Goal: Task Accomplishment & Management: Complete application form

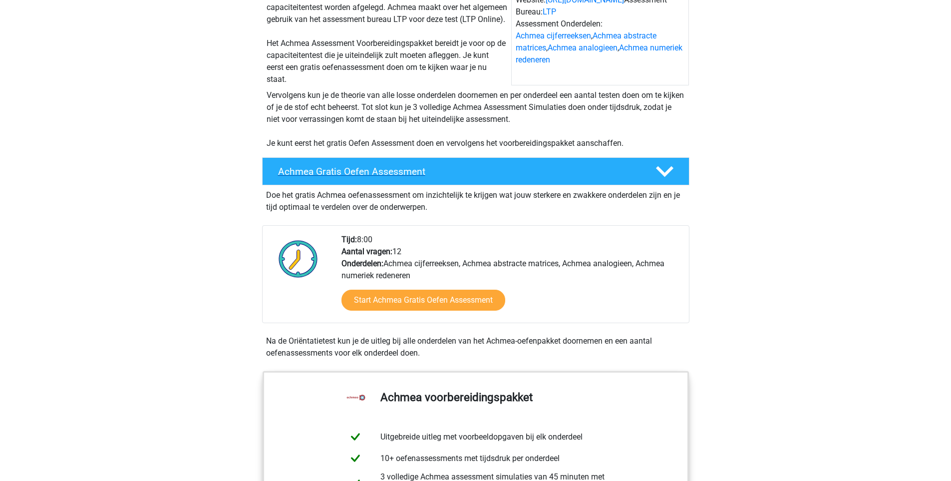
scroll to position [150, 0]
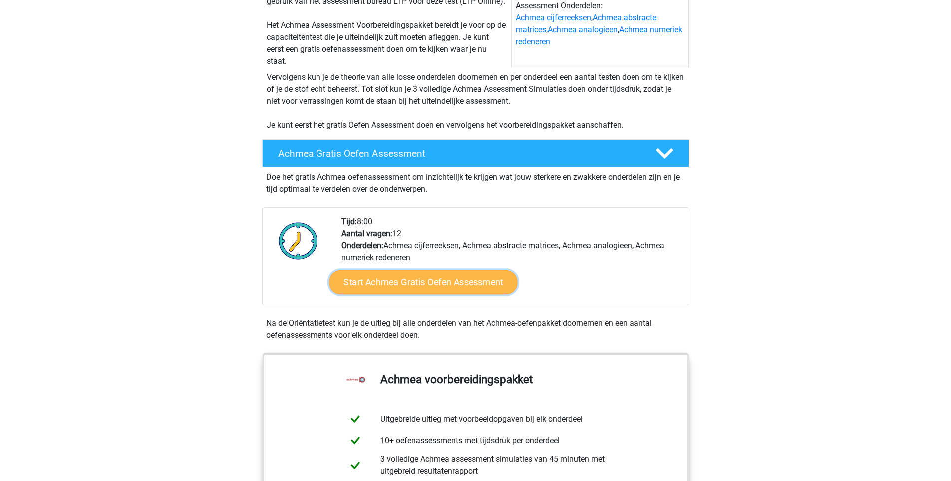
click at [394, 294] on link "Start Achmea Gratis Oefen Assessment" at bounding box center [423, 282] width 188 height 24
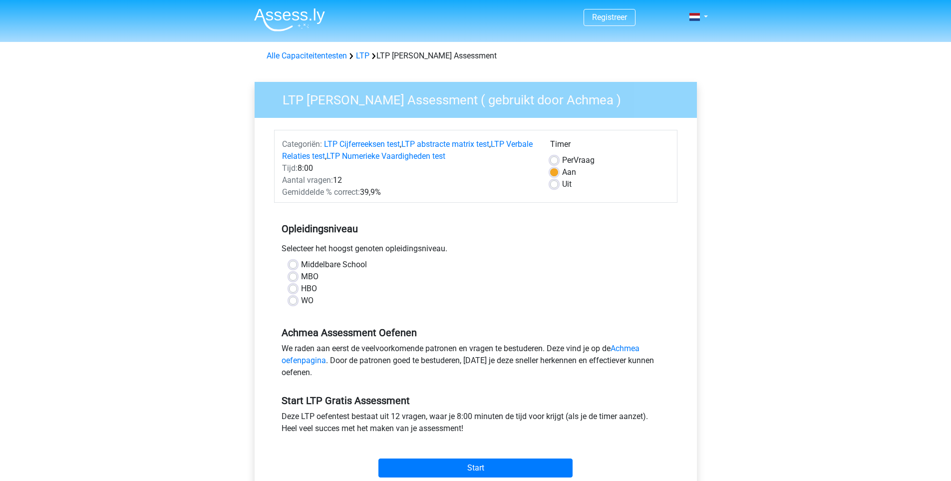
click at [301, 302] on label "WO" at bounding box center [307, 301] width 12 height 12
click at [294, 302] on input "WO" at bounding box center [293, 300] width 8 height 10
radio input "true"
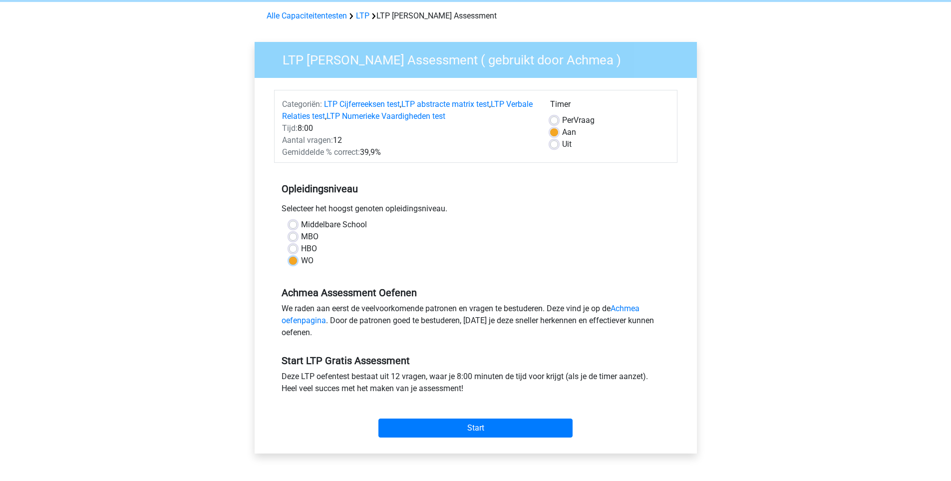
scroll to position [150, 0]
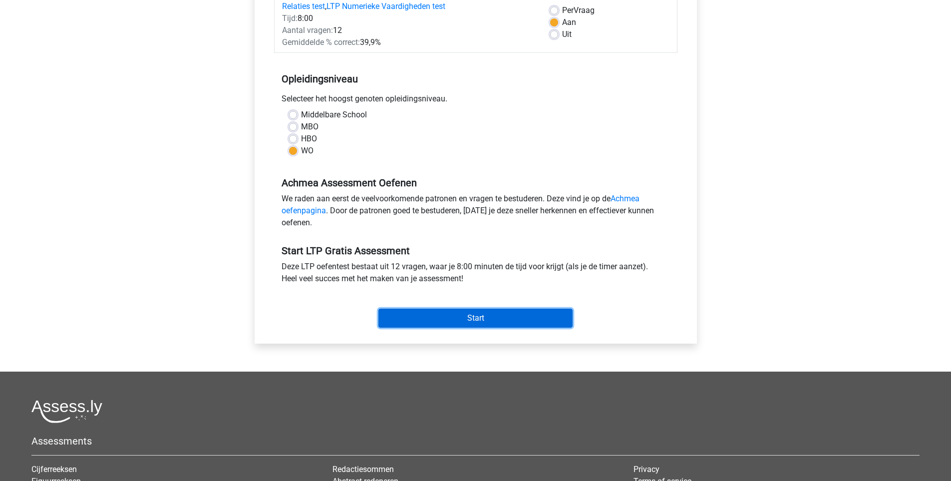
click at [402, 316] on input "Start" at bounding box center [476, 318] width 194 height 19
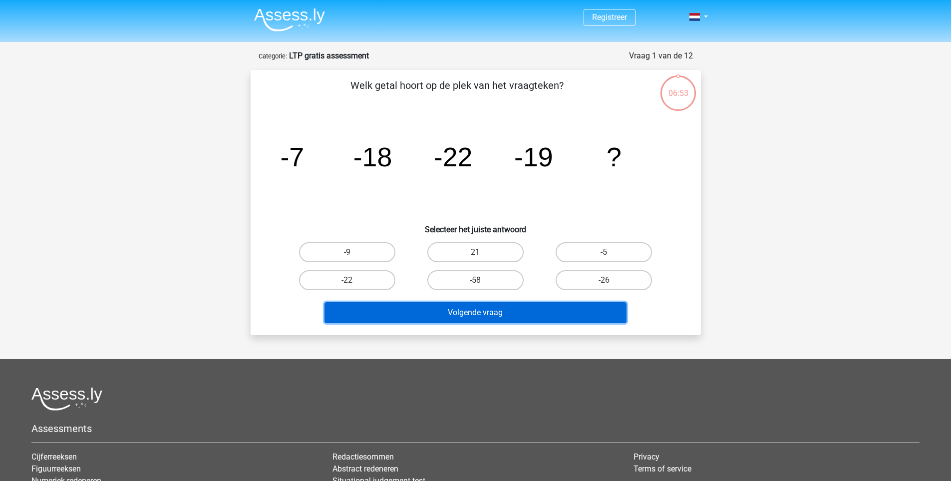
click at [465, 321] on button "Volgende vraag" at bounding box center [476, 312] width 302 height 21
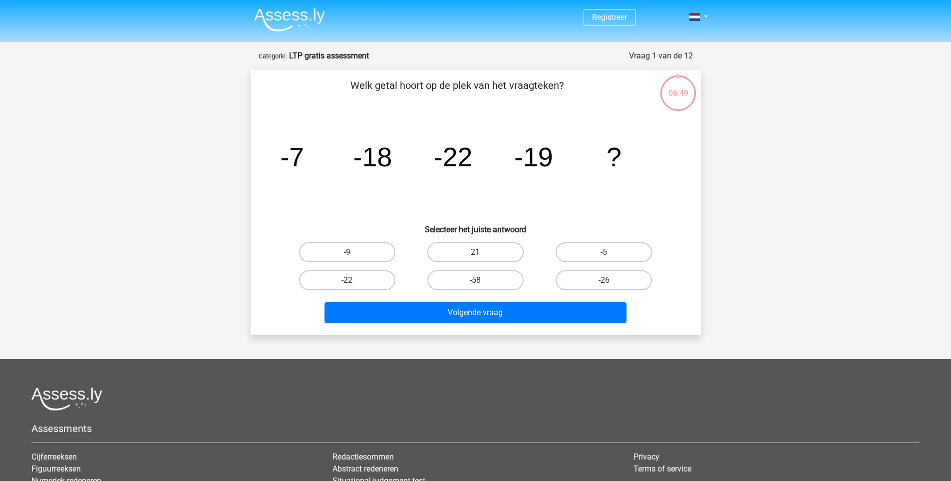
click at [464, 249] on label "21" at bounding box center [475, 252] width 96 height 20
click at [475, 252] on input "21" at bounding box center [478, 255] width 6 height 6
radio input "true"
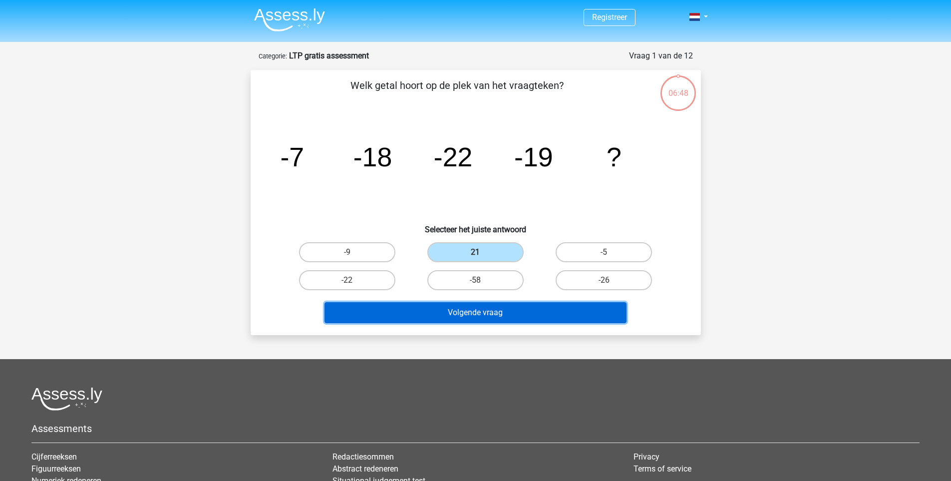
click at [482, 309] on button "Volgende vraag" at bounding box center [476, 312] width 302 height 21
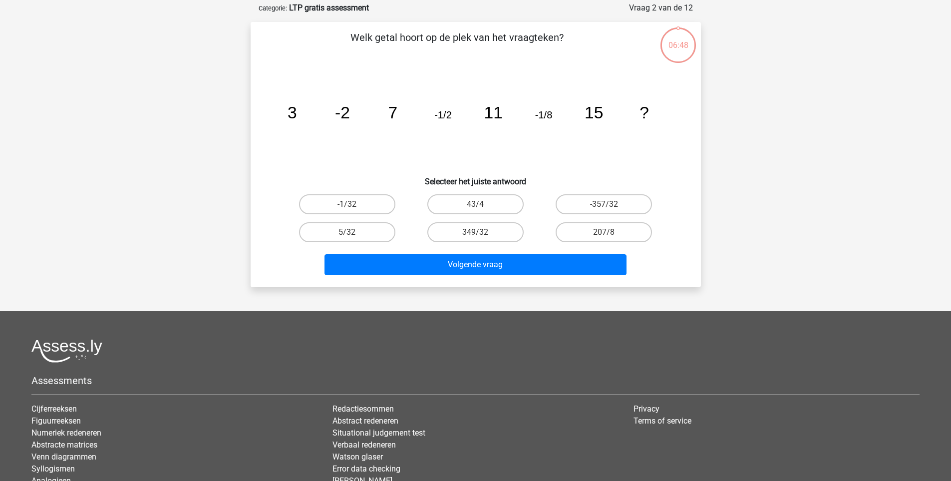
scroll to position [50, 0]
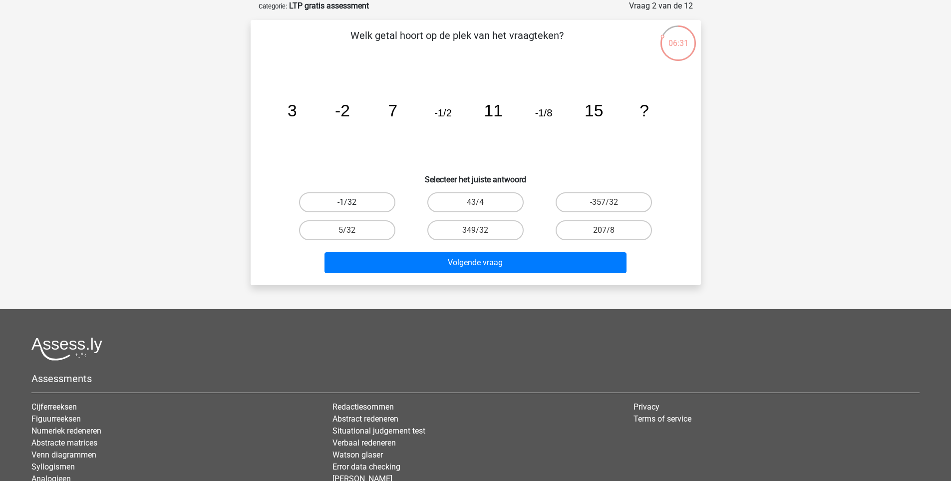
click at [377, 203] on label "-1/32" at bounding box center [347, 202] width 96 height 20
click at [354, 203] on input "-1/32" at bounding box center [350, 205] width 6 height 6
radio input "true"
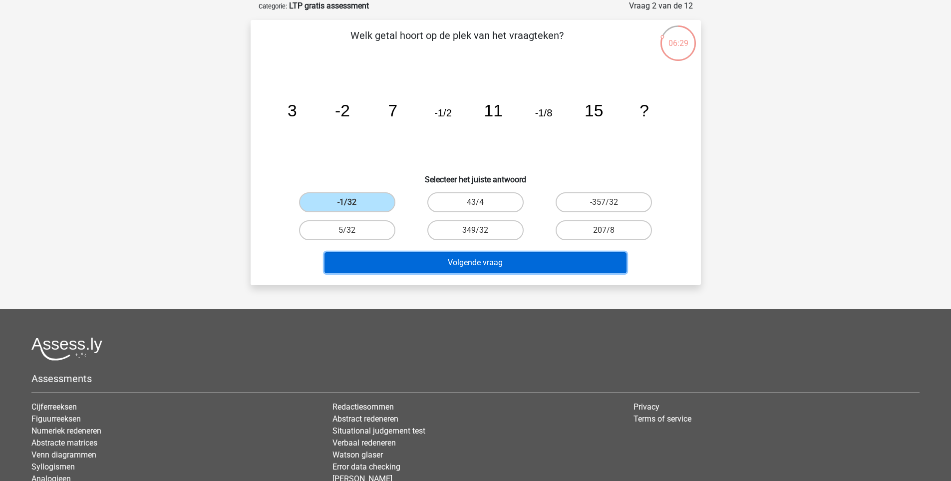
click at [479, 262] on button "Volgende vraag" at bounding box center [476, 262] width 302 height 21
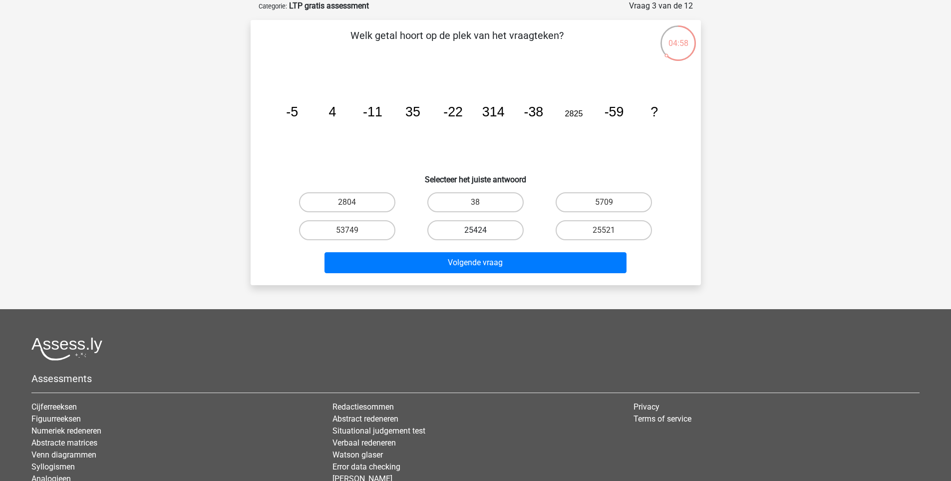
click at [494, 226] on label "25424" at bounding box center [475, 230] width 96 height 20
click at [482, 230] on input "25424" at bounding box center [478, 233] width 6 height 6
radio input "true"
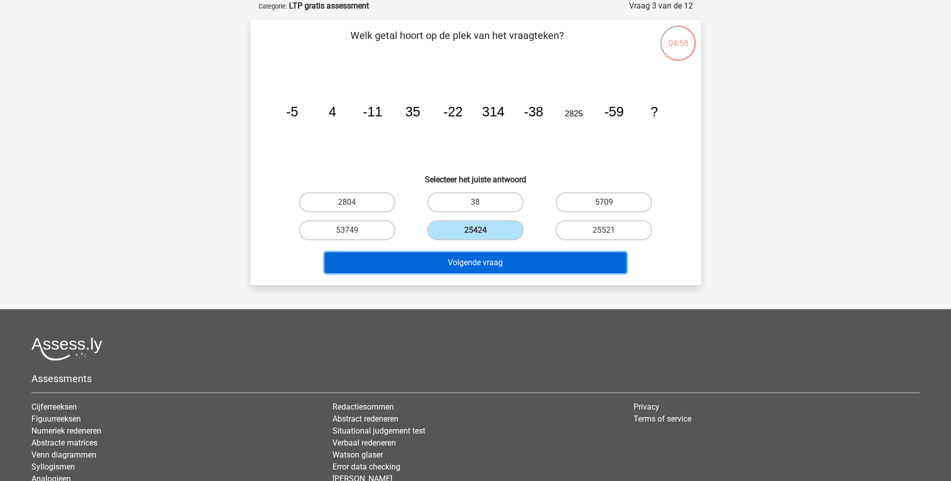
click at [504, 265] on button "Volgende vraag" at bounding box center [476, 262] width 302 height 21
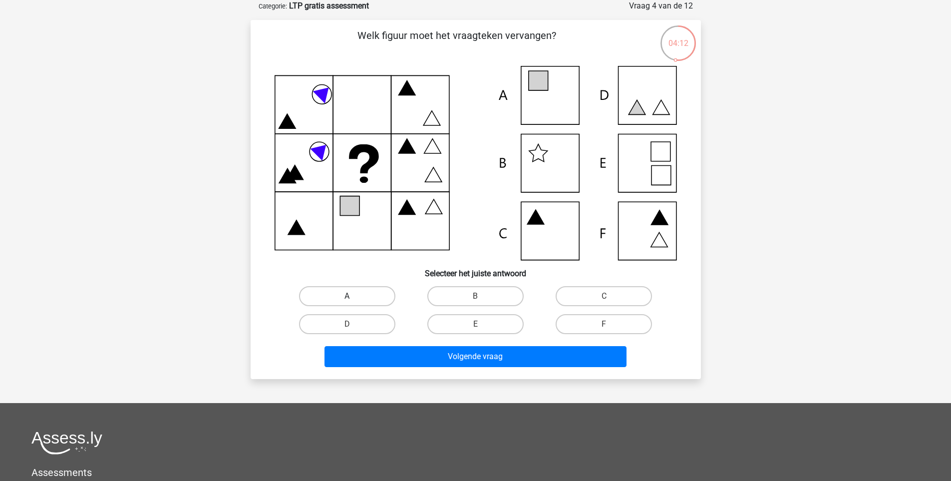
click at [359, 298] on label "A" at bounding box center [347, 296] width 96 height 20
click at [354, 298] on input "A" at bounding box center [350, 299] width 6 height 6
radio input "true"
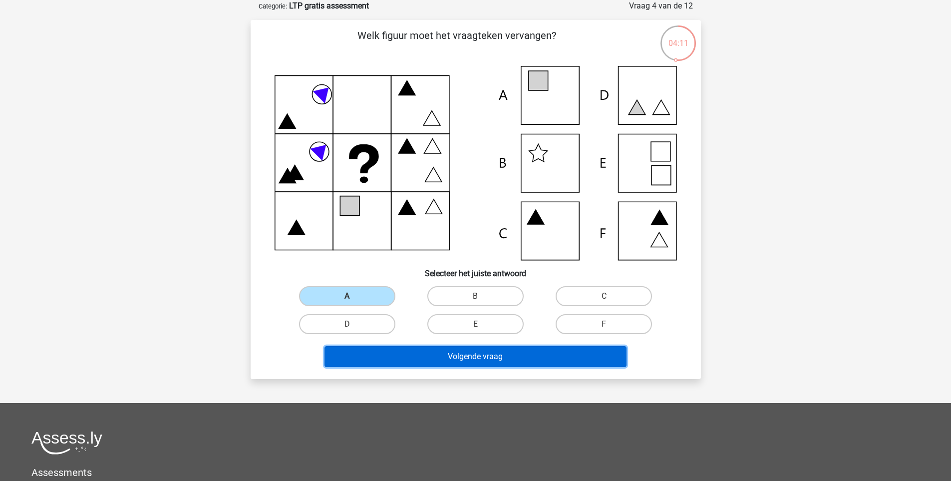
click at [413, 359] on button "Volgende vraag" at bounding box center [476, 356] width 302 height 21
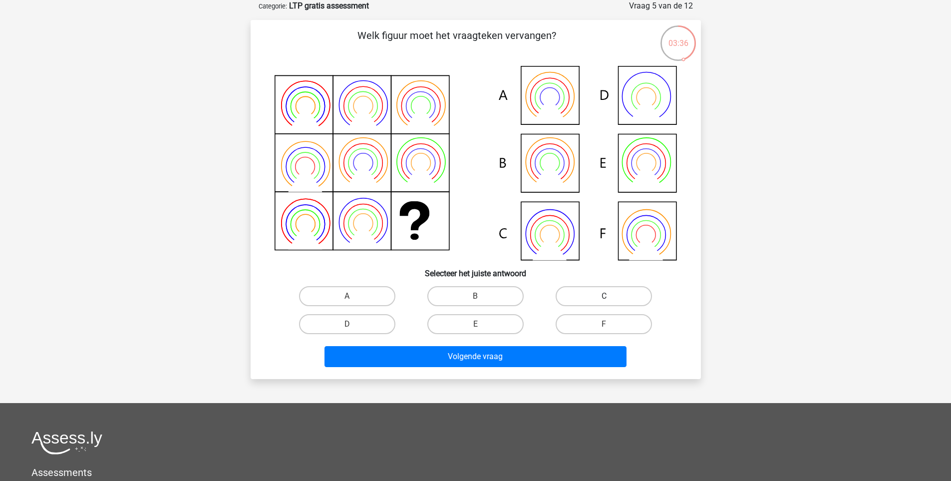
click at [596, 296] on label "C" at bounding box center [604, 296] width 96 height 20
click at [604, 296] on input "C" at bounding box center [607, 299] width 6 height 6
radio input "true"
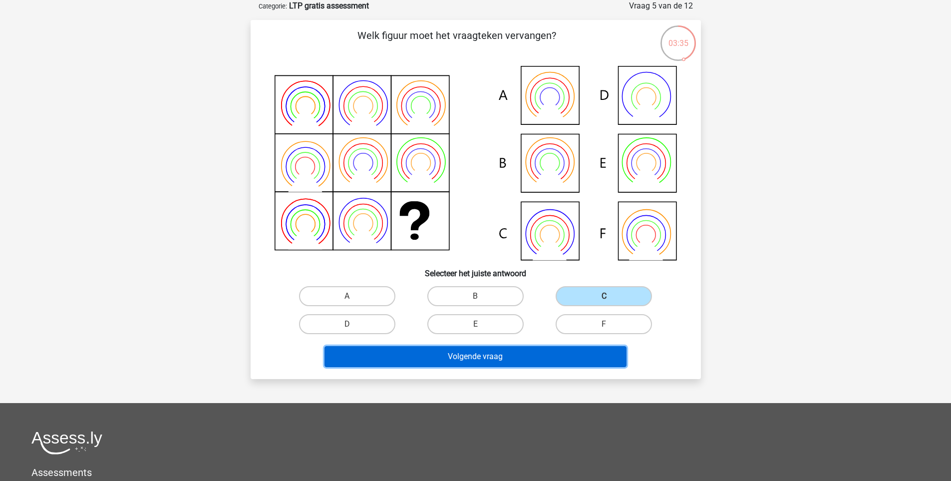
click at [518, 358] on button "Volgende vraag" at bounding box center [476, 356] width 302 height 21
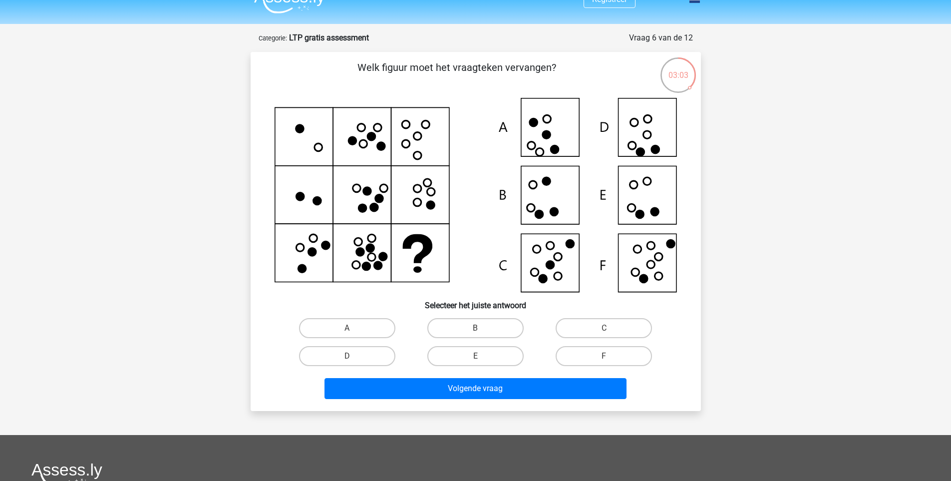
scroll to position [0, 0]
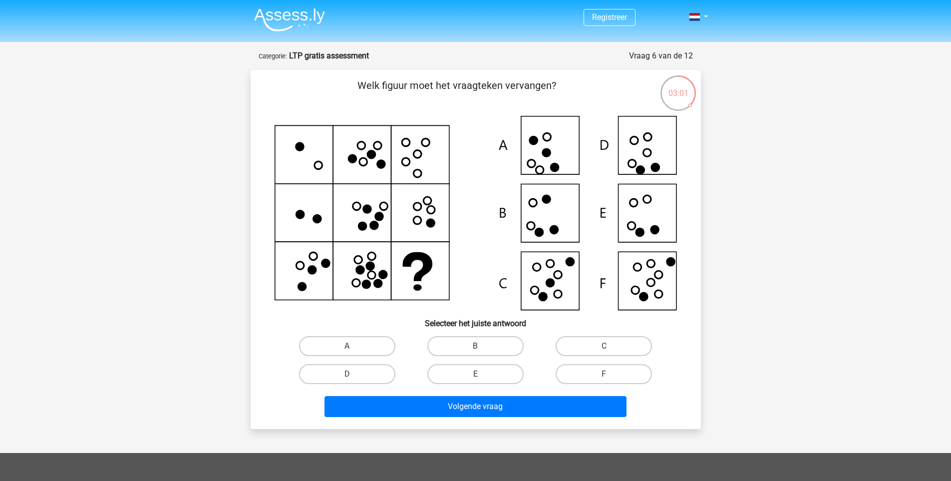
click at [553, 277] on icon at bounding box center [476, 213] width 403 height 194
drag, startPoint x: 643, startPoint y: 348, endPoint x: 635, endPoint y: 349, distance: 8.5
click at [643, 348] on label "C" at bounding box center [604, 346] width 96 height 20
click at [611, 348] on input "C" at bounding box center [607, 349] width 6 height 6
radio input "true"
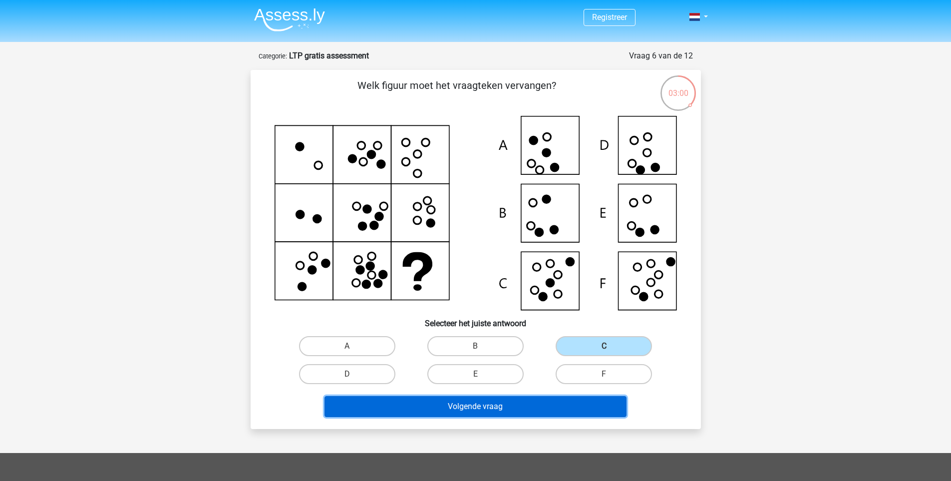
click at [520, 407] on button "Volgende vraag" at bounding box center [476, 406] width 302 height 21
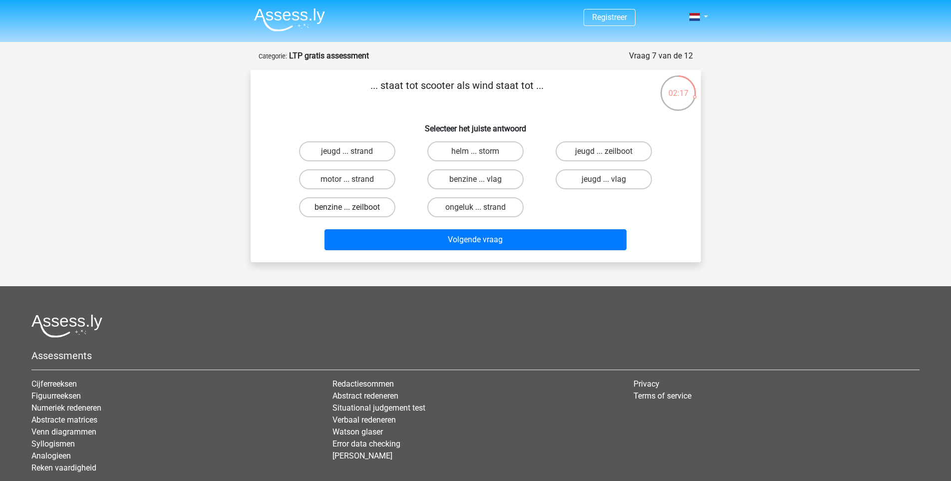
click at [389, 205] on label "benzine ... zeilboot" at bounding box center [347, 207] width 96 height 20
click at [354, 207] on input "benzine ... zeilboot" at bounding box center [350, 210] width 6 height 6
radio input "true"
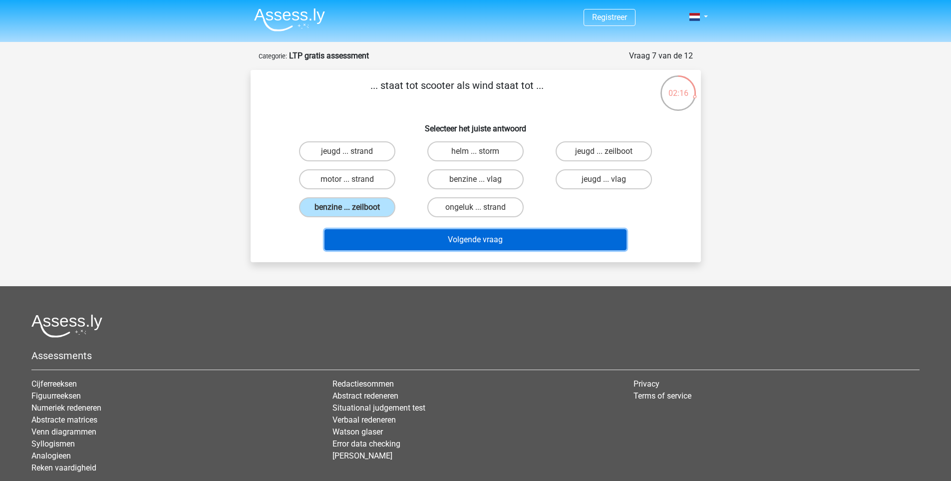
click at [449, 245] on button "Volgende vraag" at bounding box center [476, 239] width 302 height 21
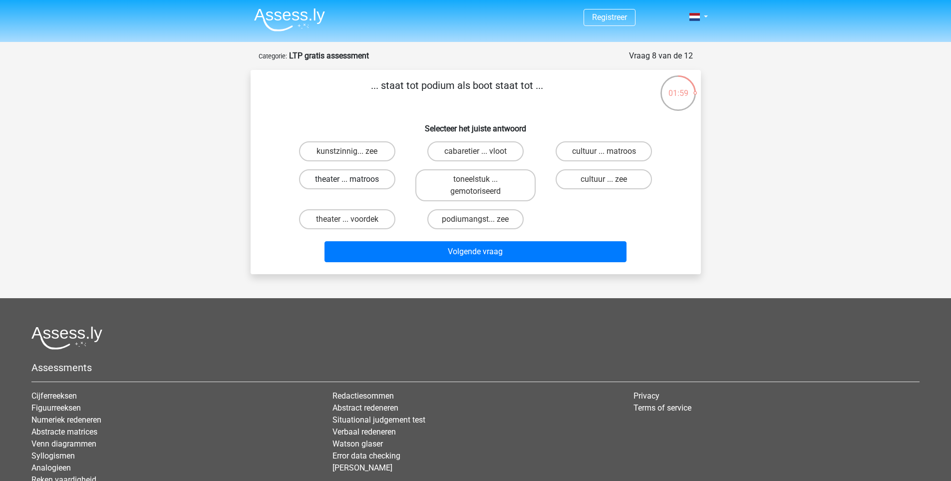
click at [374, 184] on label "theater ... matroos" at bounding box center [347, 179] width 96 height 20
click at [354, 184] on input "theater ... matroos" at bounding box center [350, 182] width 6 height 6
radio input "true"
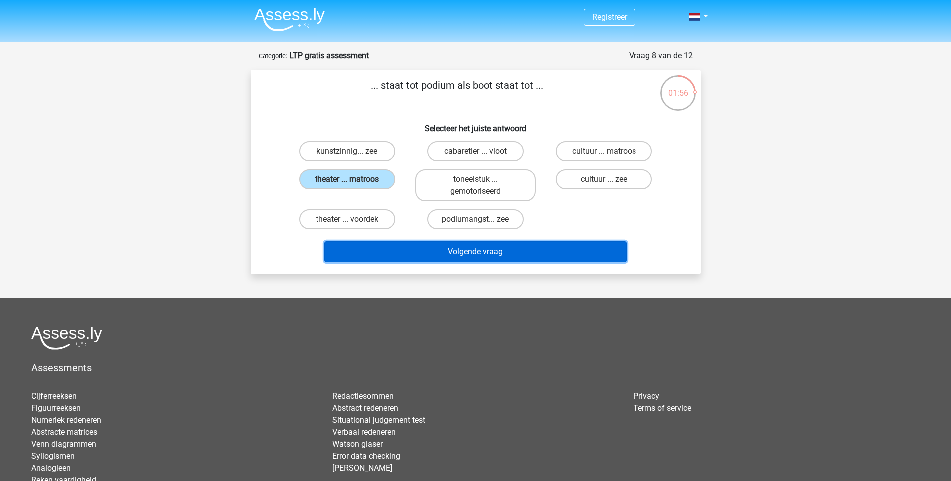
click at [432, 254] on button "Volgende vraag" at bounding box center [476, 251] width 302 height 21
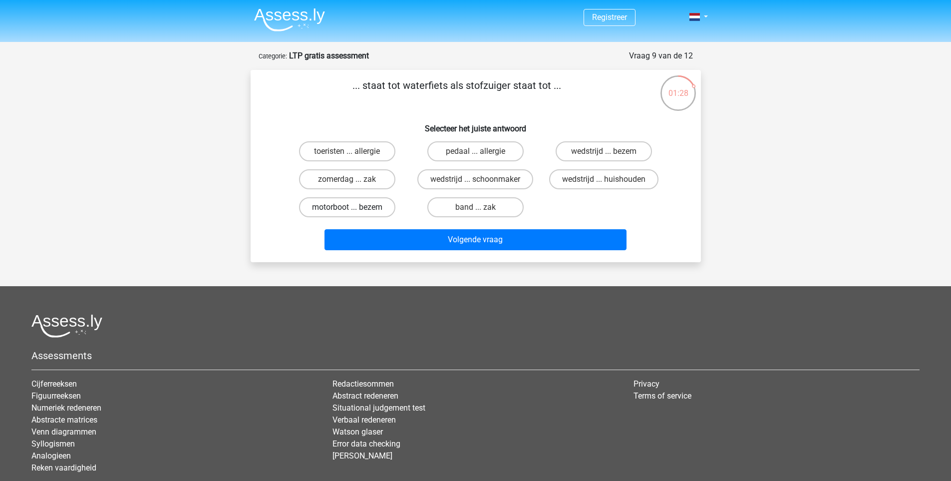
click at [380, 207] on label "motorboot ... bezem" at bounding box center [347, 207] width 96 height 20
click at [354, 207] on input "motorboot ... bezem" at bounding box center [350, 210] width 6 height 6
radio input "true"
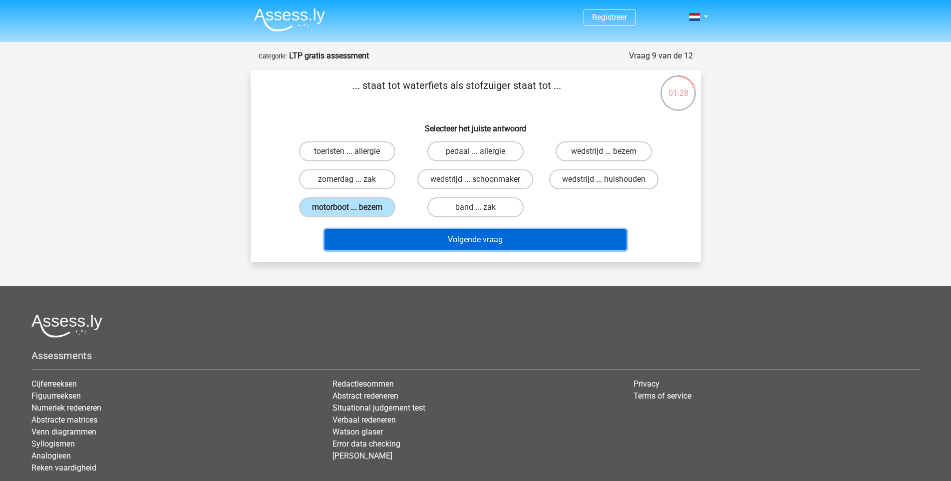
click at [423, 239] on button "Volgende vraag" at bounding box center [476, 239] width 302 height 21
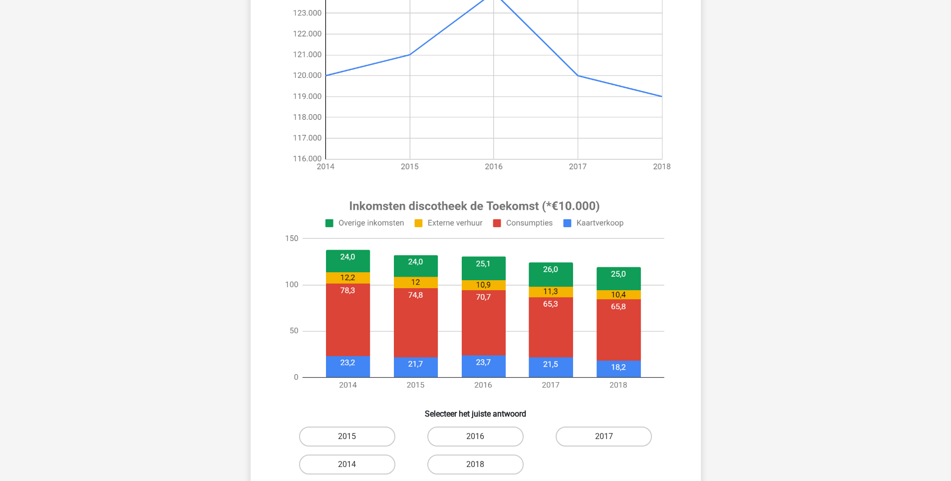
scroll to position [200, 0]
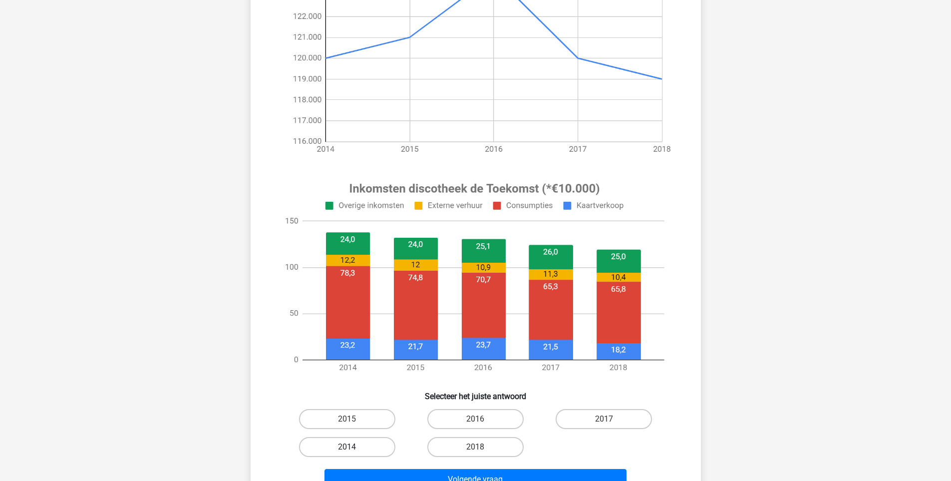
click at [359, 442] on label "2014" at bounding box center [347, 447] width 96 height 20
click at [354, 447] on input "2014" at bounding box center [350, 450] width 6 height 6
radio input "true"
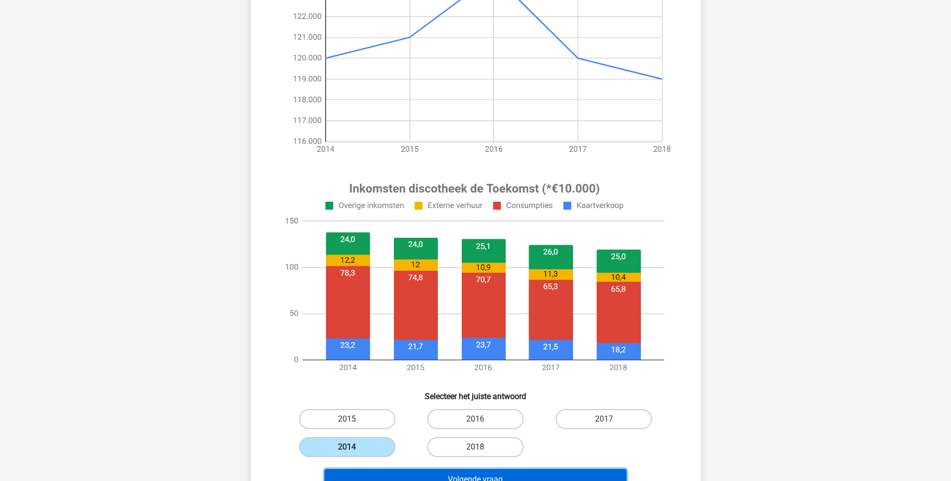
click at [400, 471] on button "Volgende vraag" at bounding box center [476, 479] width 302 height 21
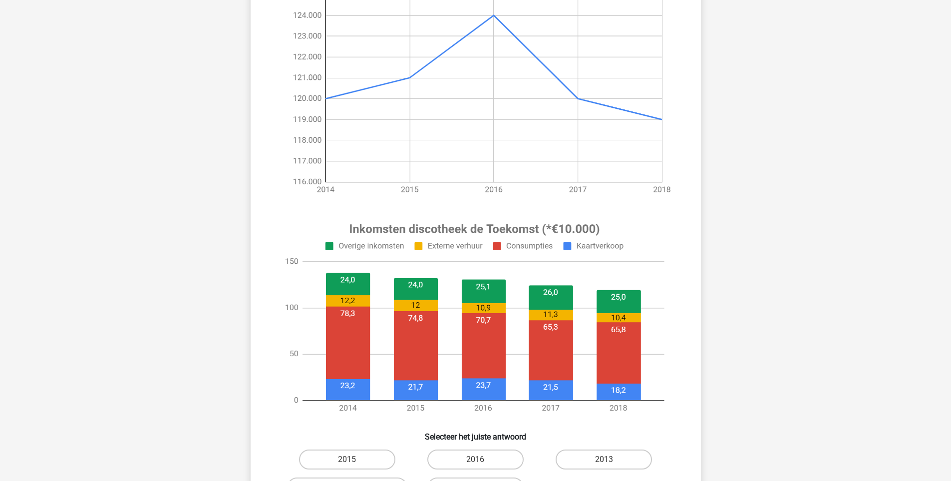
scroll to position [250, 0]
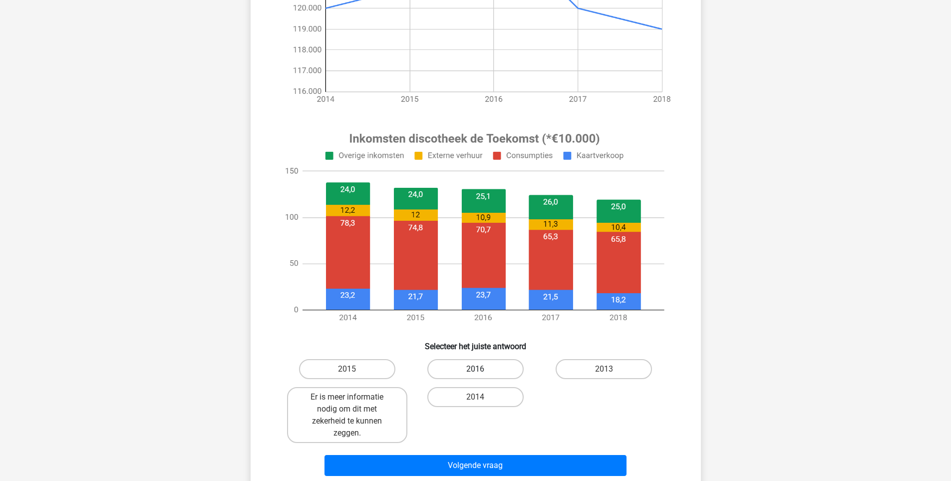
click at [468, 366] on label "2016" at bounding box center [475, 369] width 96 height 20
click at [475, 369] on input "2016" at bounding box center [478, 372] width 6 height 6
radio input "true"
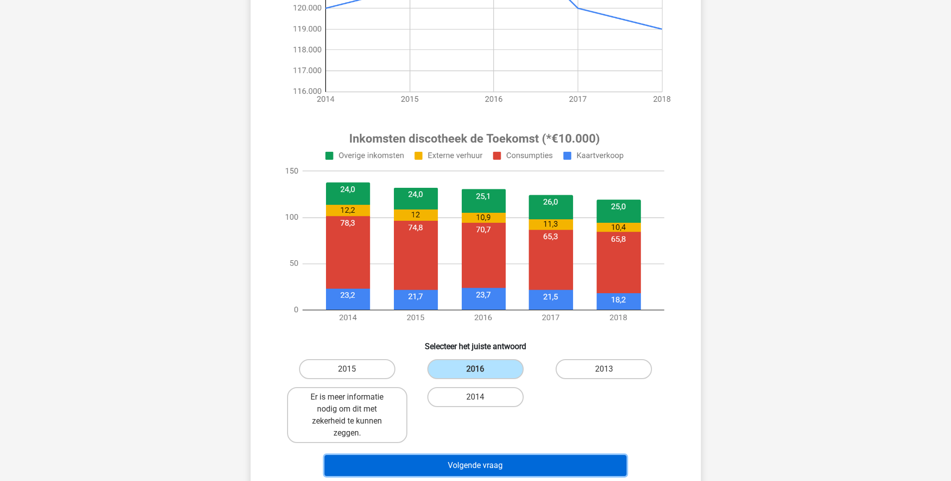
click at [471, 462] on button "Volgende vraag" at bounding box center [476, 465] width 302 height 21
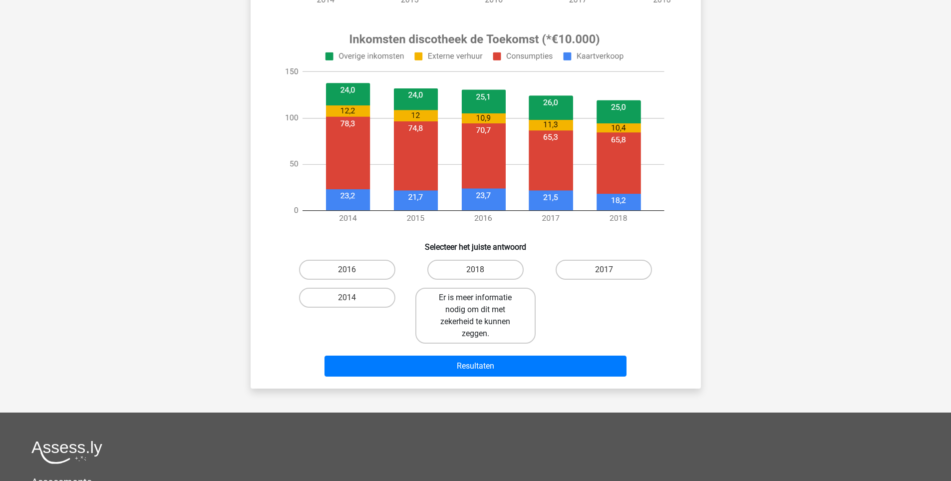
scroll to position [350, 0]
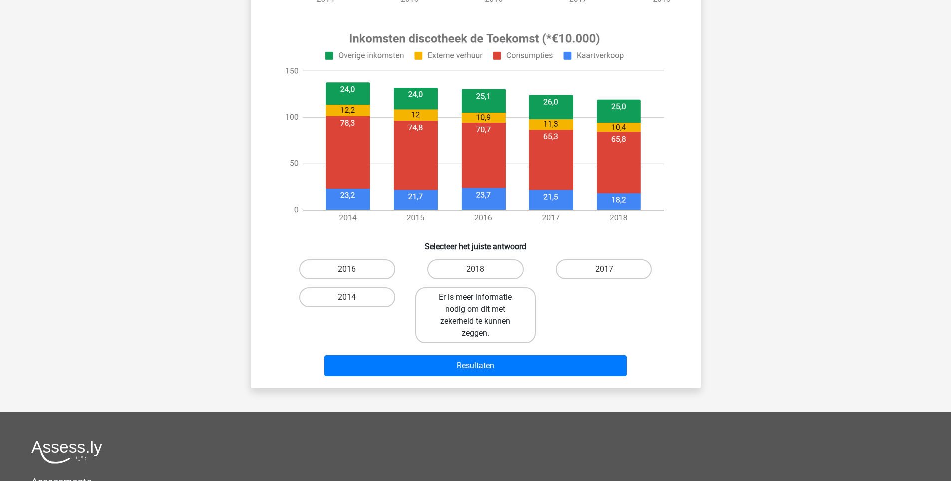
click at [493, 289] on label "Er is meer informatie nodig om dit met zekerheid te kunnen zeggen." at bounding box center [476, 315] width 120 height 56
click at [482, 297] on input "Er is meer informatie nodig om dit met zekerheid te kunnen zeggen." at bounding box center [478, 300] width 6 height 6
radio input "true"
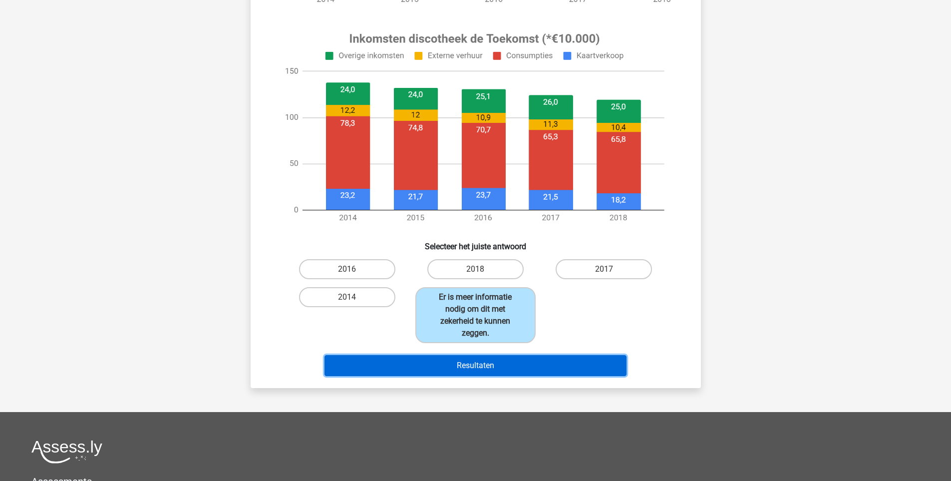
click at [493, 369] on button "Resultaten" at bounding box center [476, 365] width 302 height 21
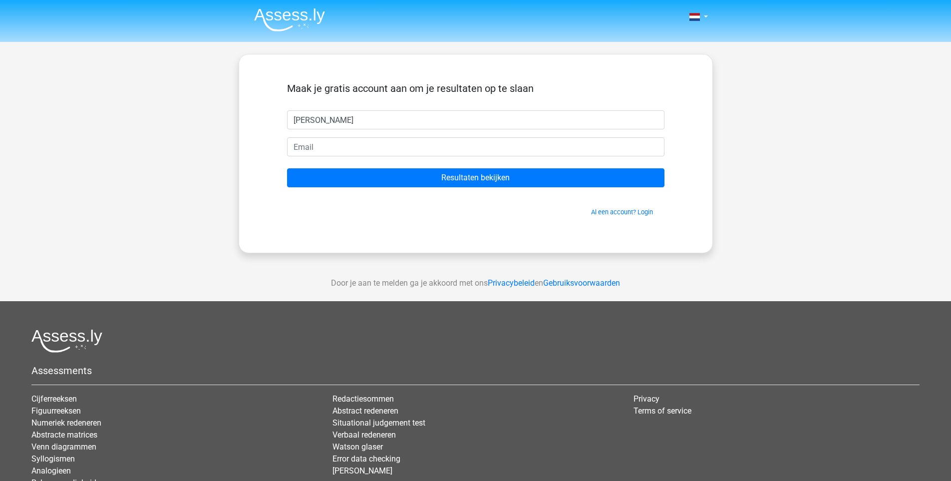
type input "raoul"
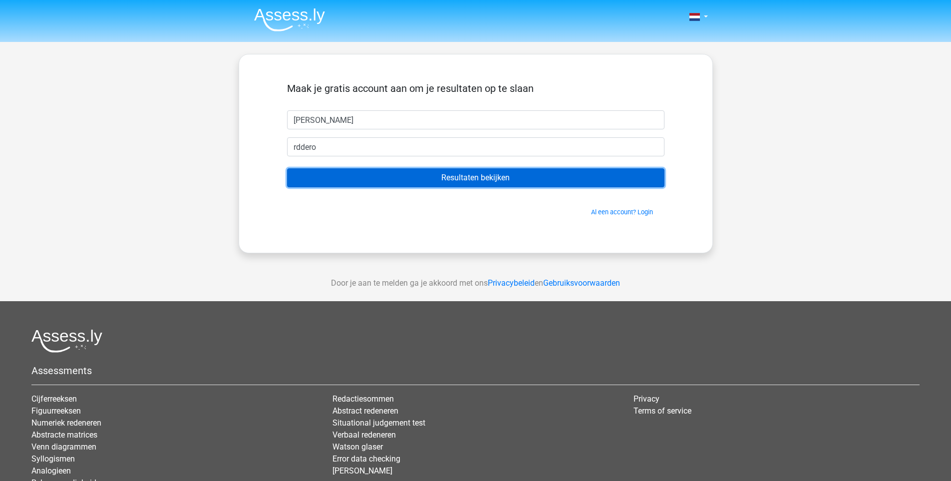
click at [510, 169] on input "Resultaten bekijken" at bounding box center [476, 177] width 378 height 19
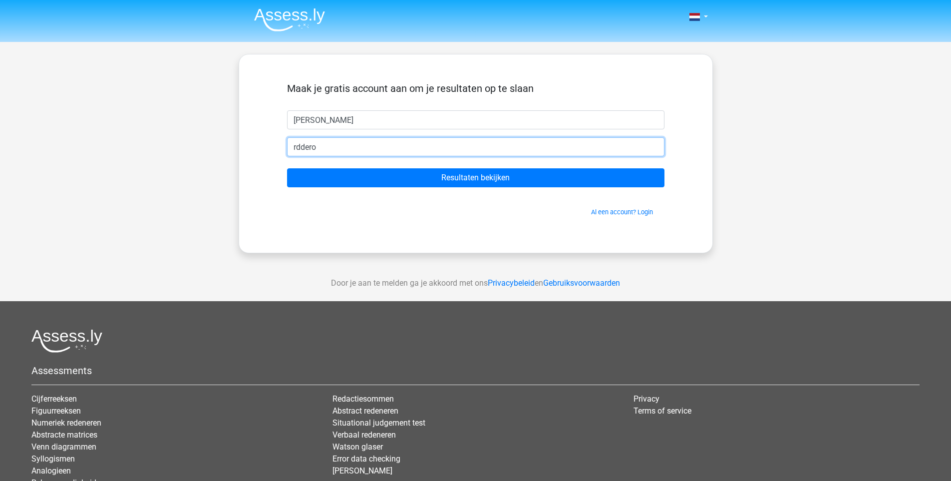
click at [347, 148] on input "rddero" at bounding box center [476, 146] width 378 height 19
type input "rdderooij@gmail.com"
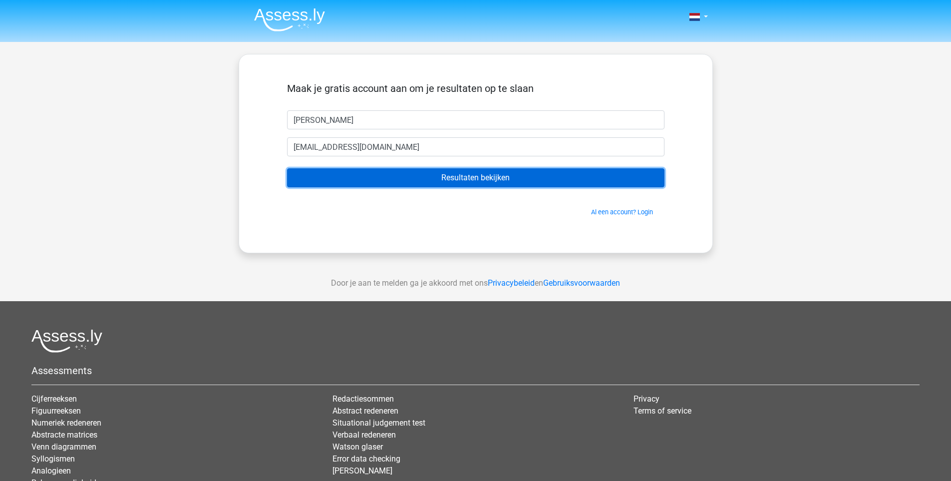
click at [351, 178] on input "Resultaten bekijken" at bounding box center [476, 177] width 378 height 19
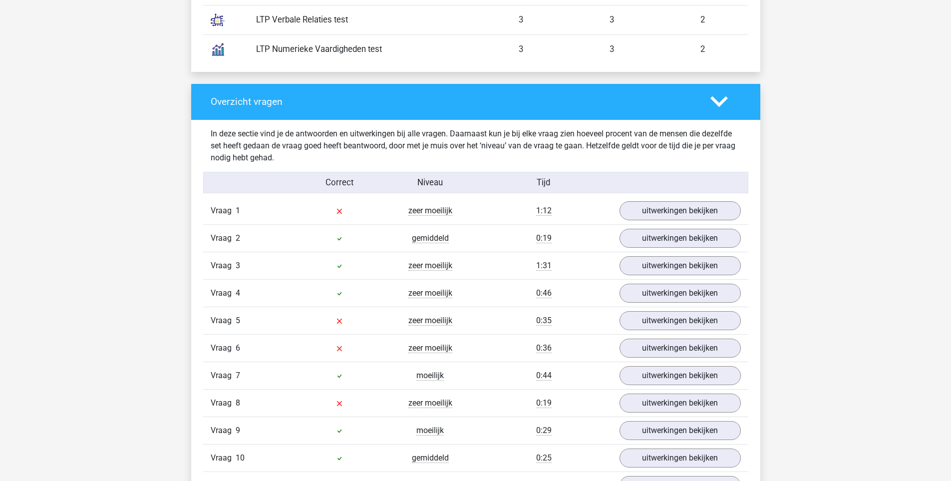
scroll to position [949, 0]
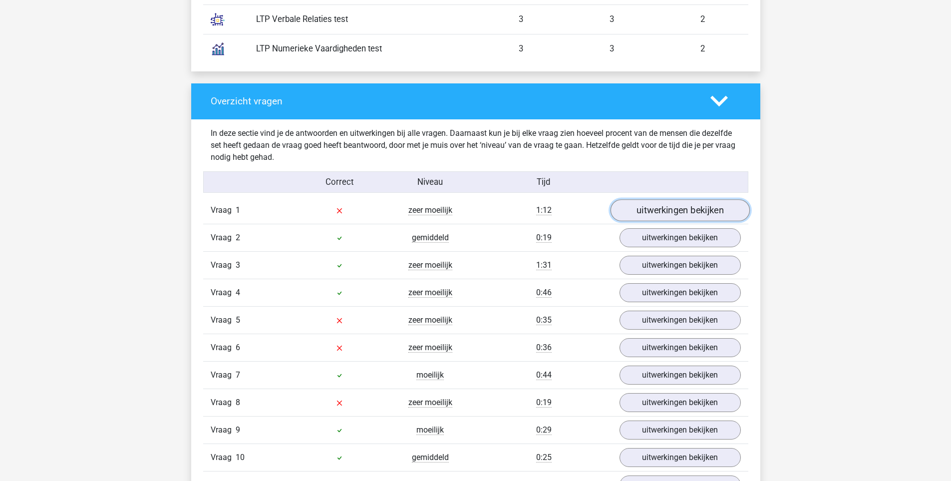
click at [650, 215] on link "uitwerkingen bekijken" at bounding box center [679, 210] width 139 height 22
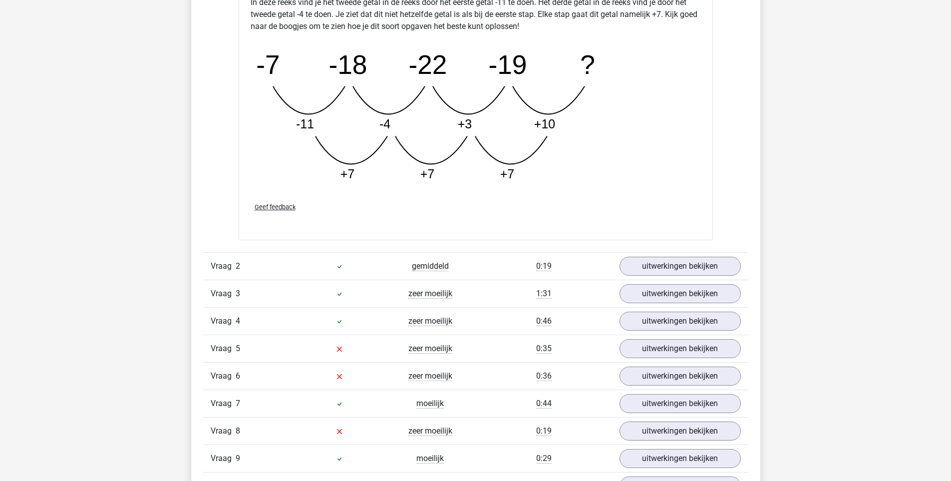
scroll to position [1448, 0]
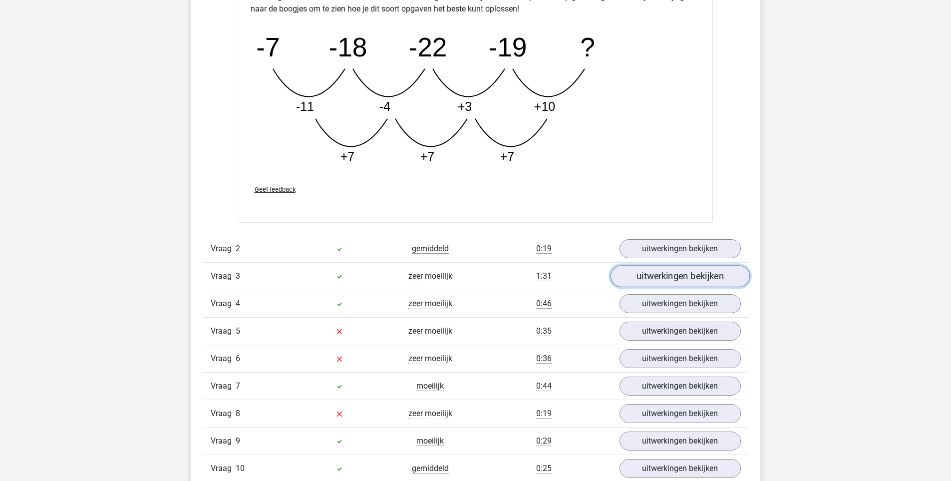
click at [652, 273] on link "uitwerkingen bekijken" at bounding box center [679, 276] width 139 height 22
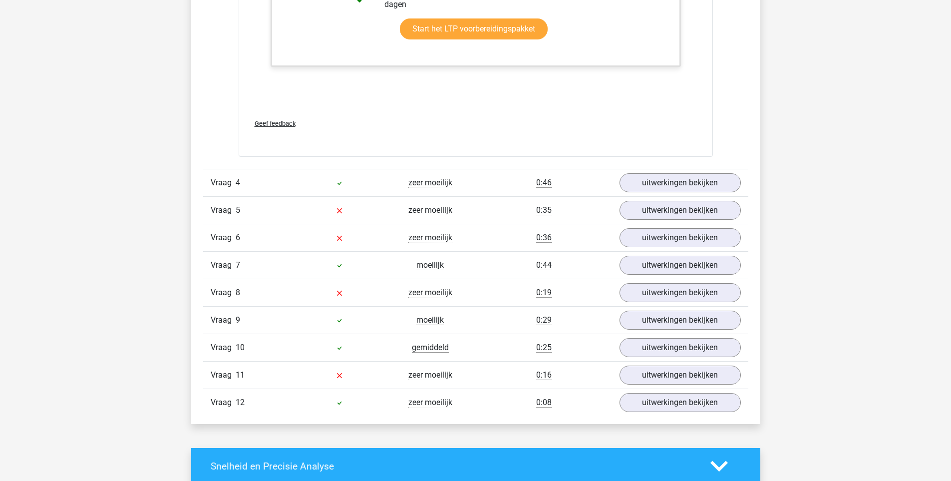
scroll to position [2247, 0]
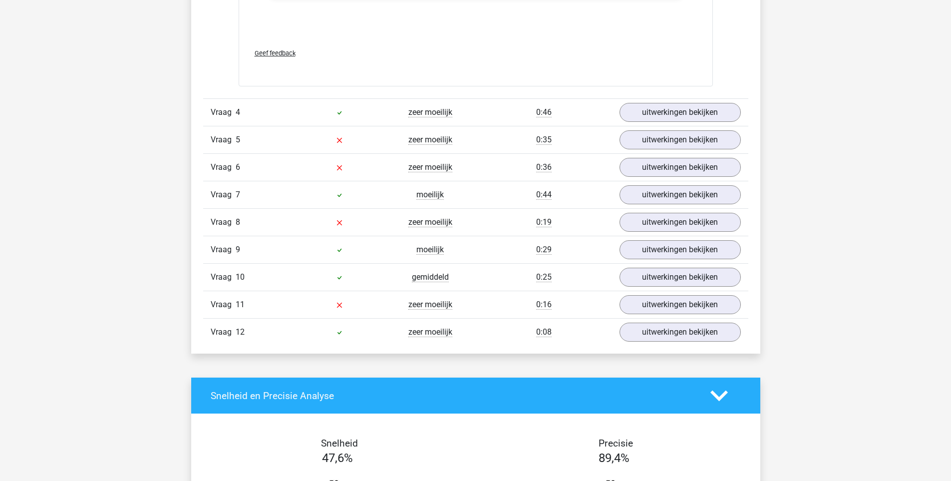
click at [240, 170] on div "Vraag 6" at bounding box center [248, 167] width 91 height 12
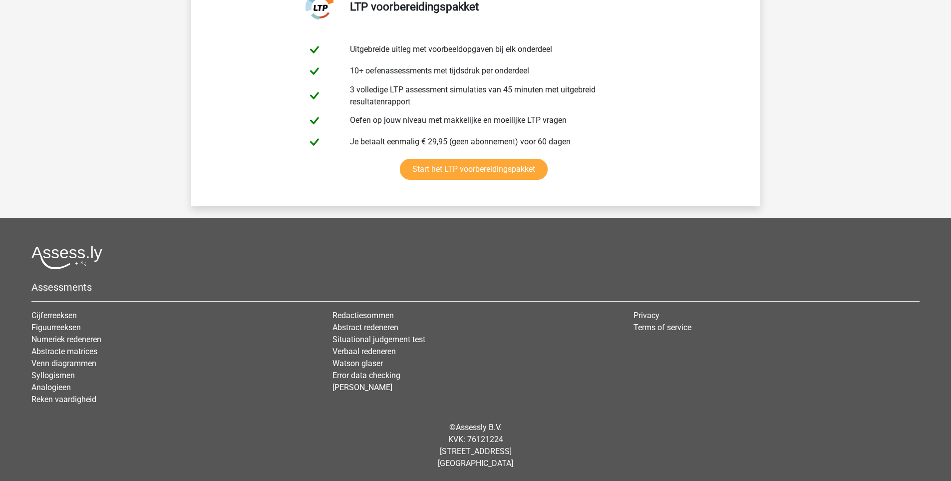
scroll to position [3208, 0]
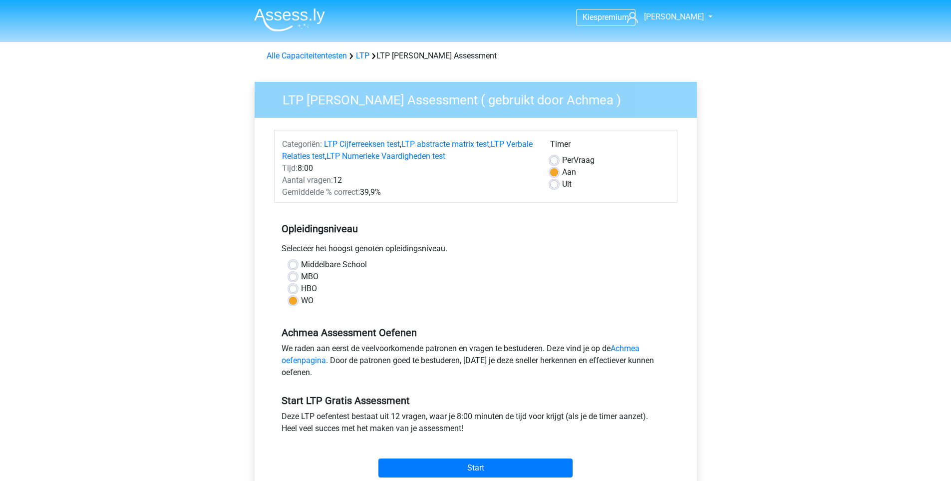
scroll to position [150, 0]
